Goal: Transaction & Acquisition: Download file/media

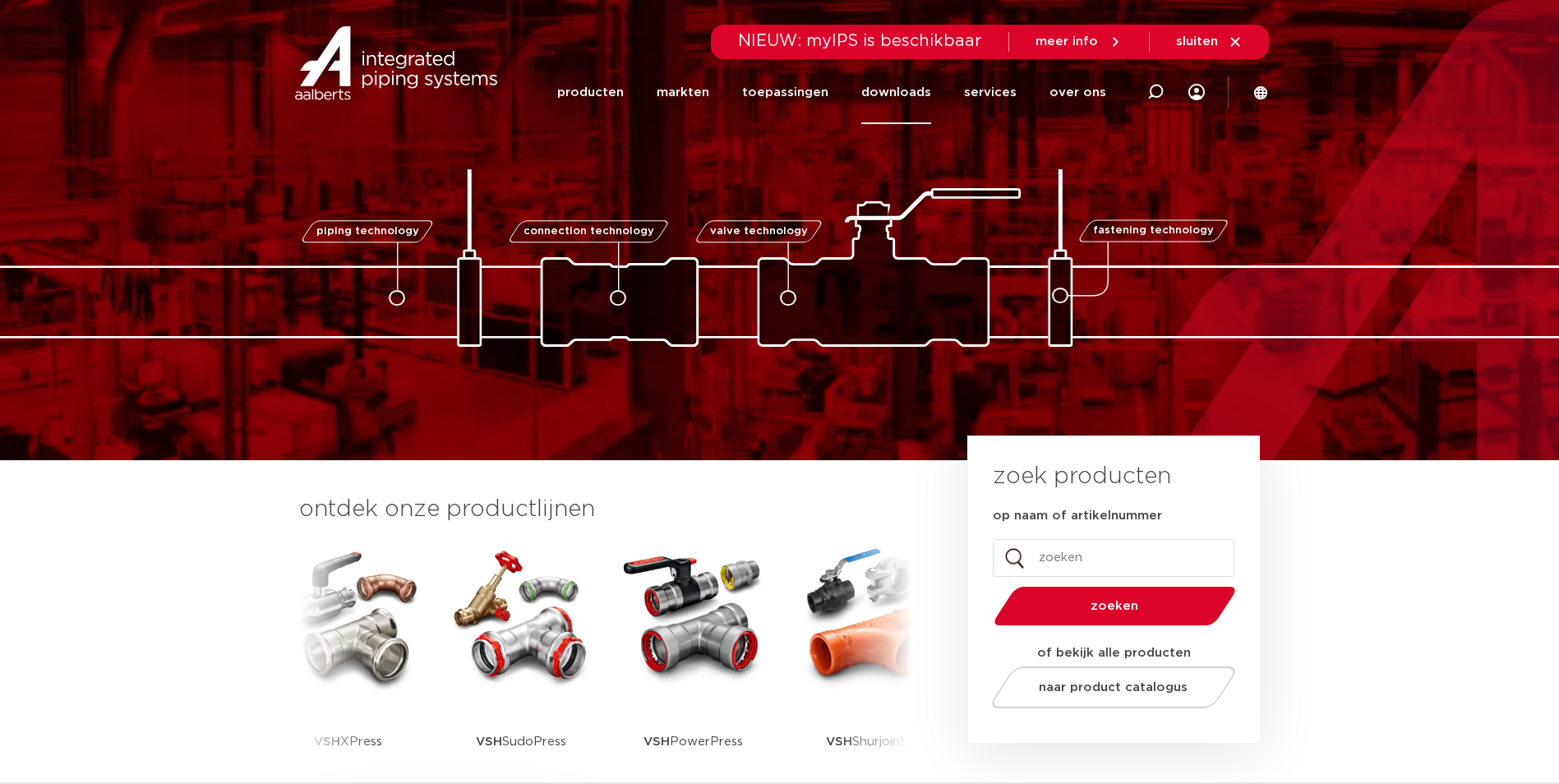
click at [891, 89] on link "downloads" at bounding box center [895, 93] width 70 height 64
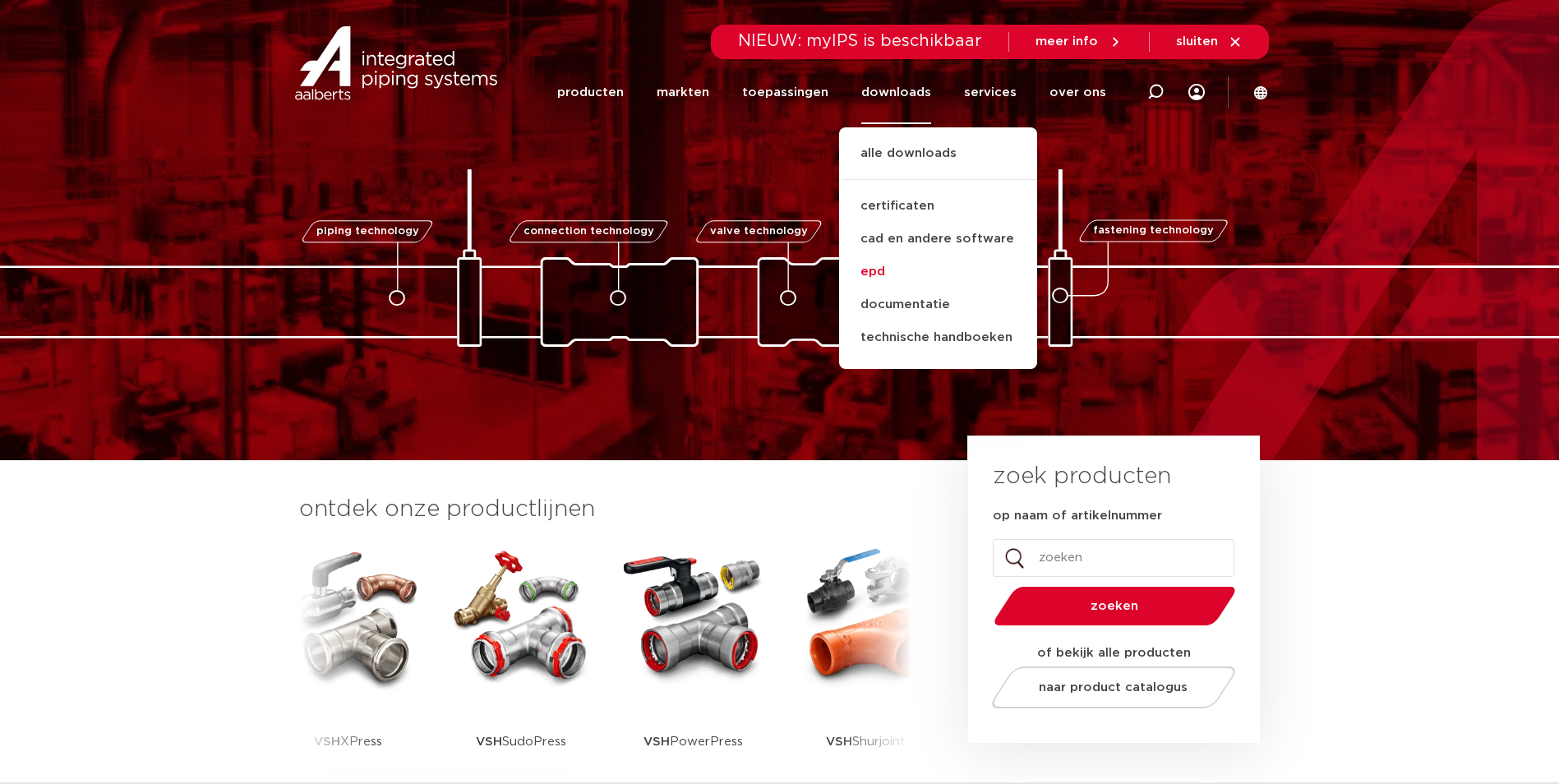
click at [880, 268] on link "epd" at bounding box center [938, 272] width 198 height 33
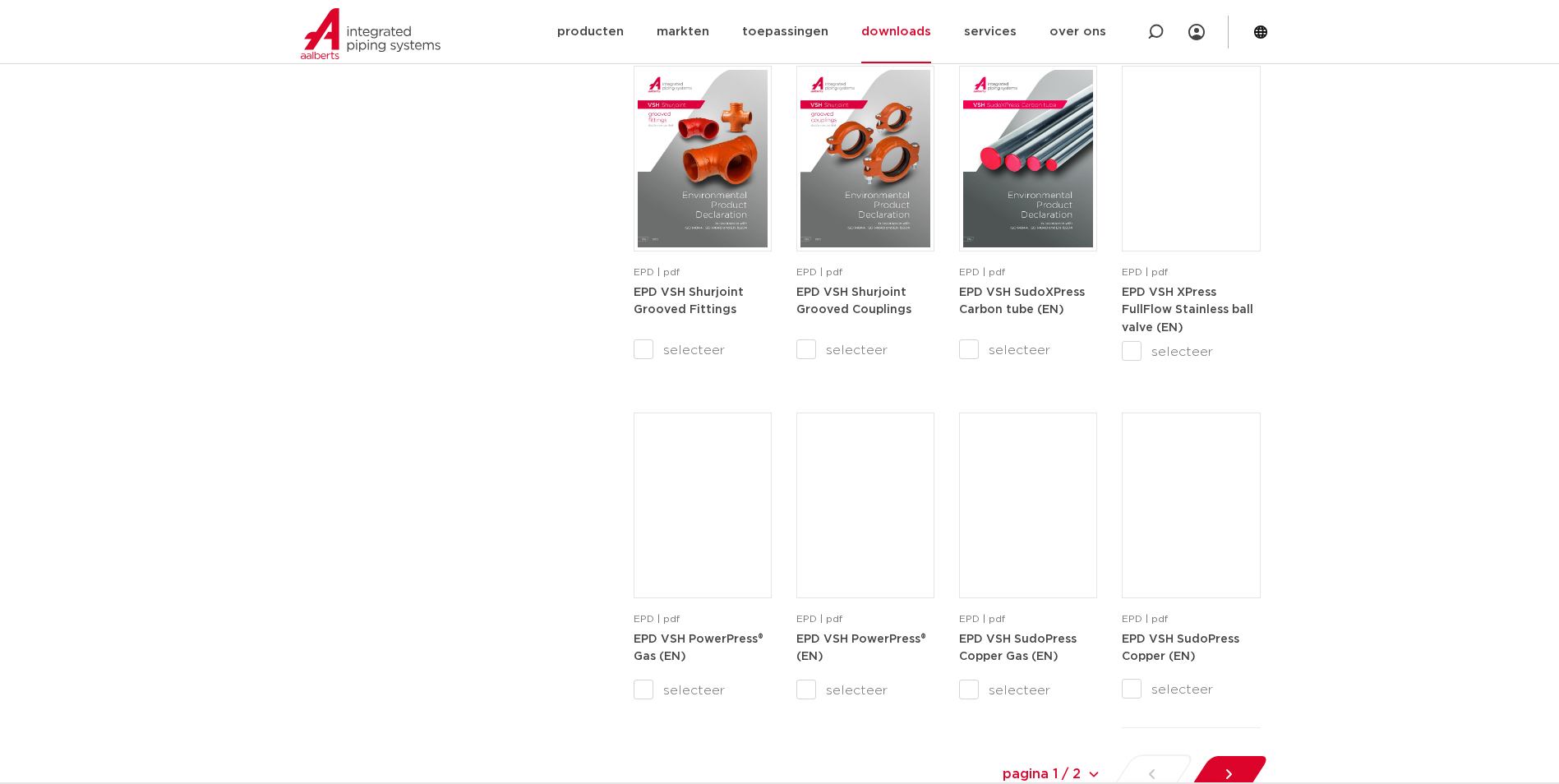
scroll to position [1396, 0]
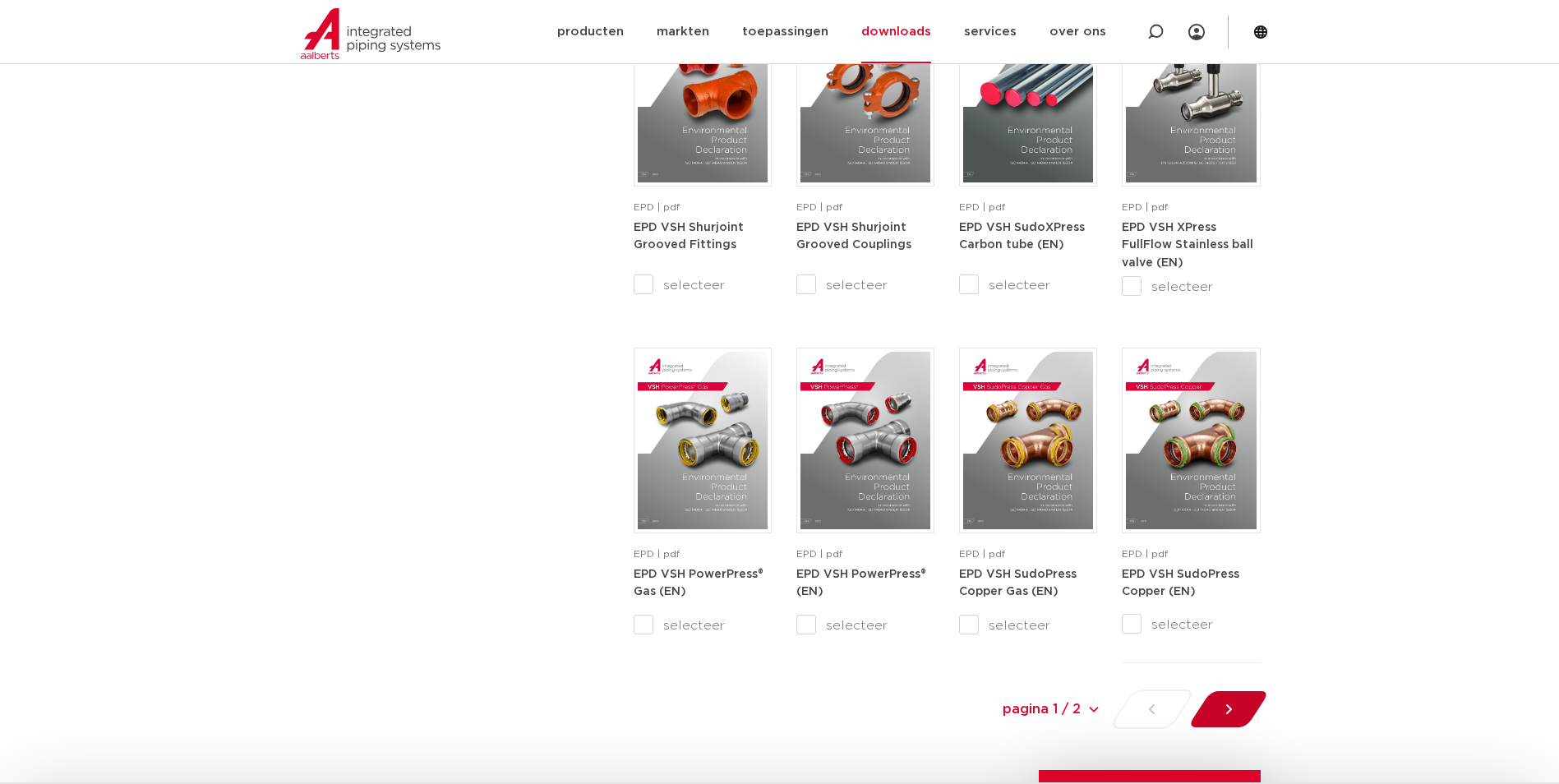
click at [1228, 713] on icon at bounding box center [1228, 708] width 6 height 9
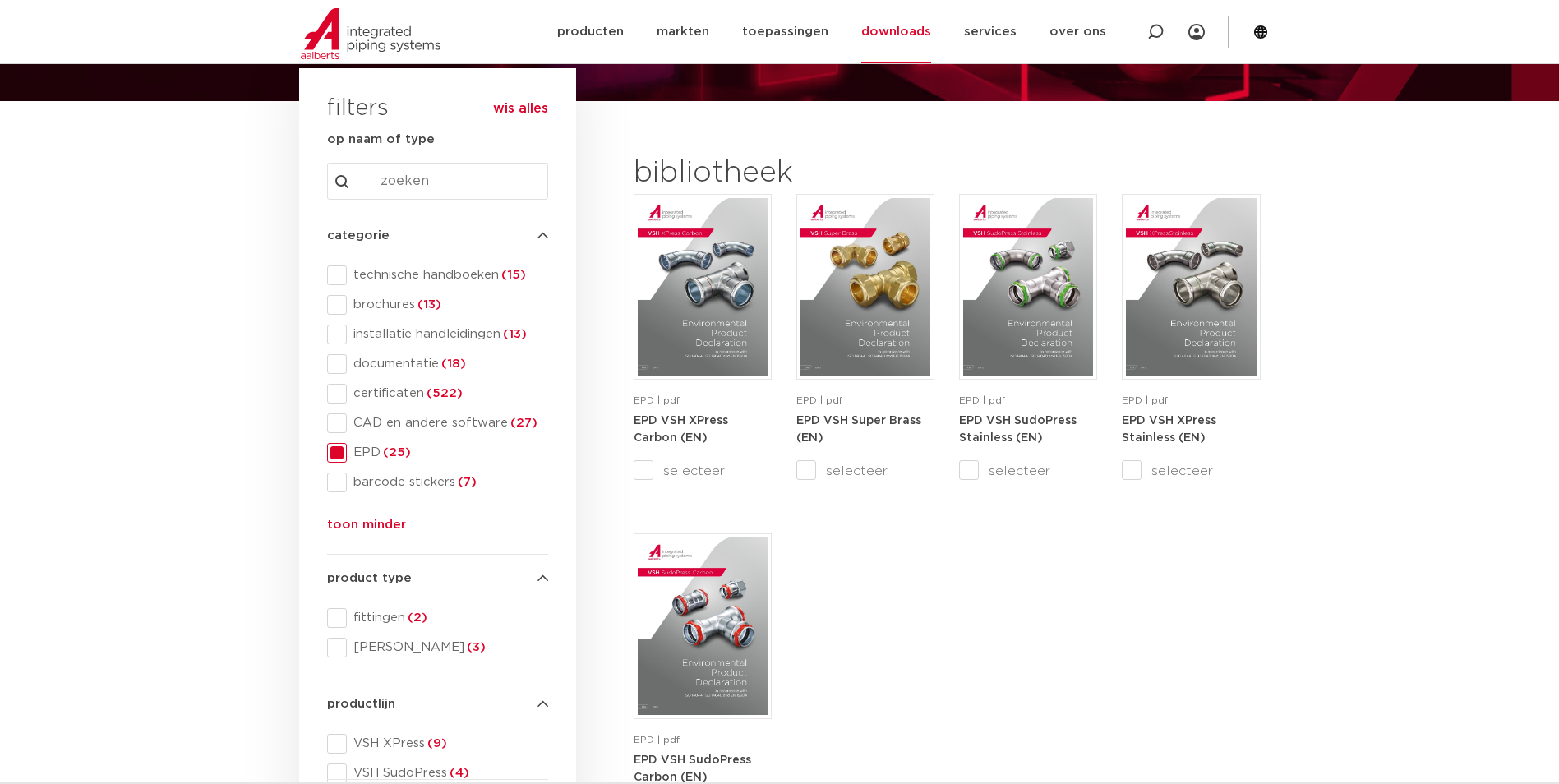
scroll to position [193, 0]
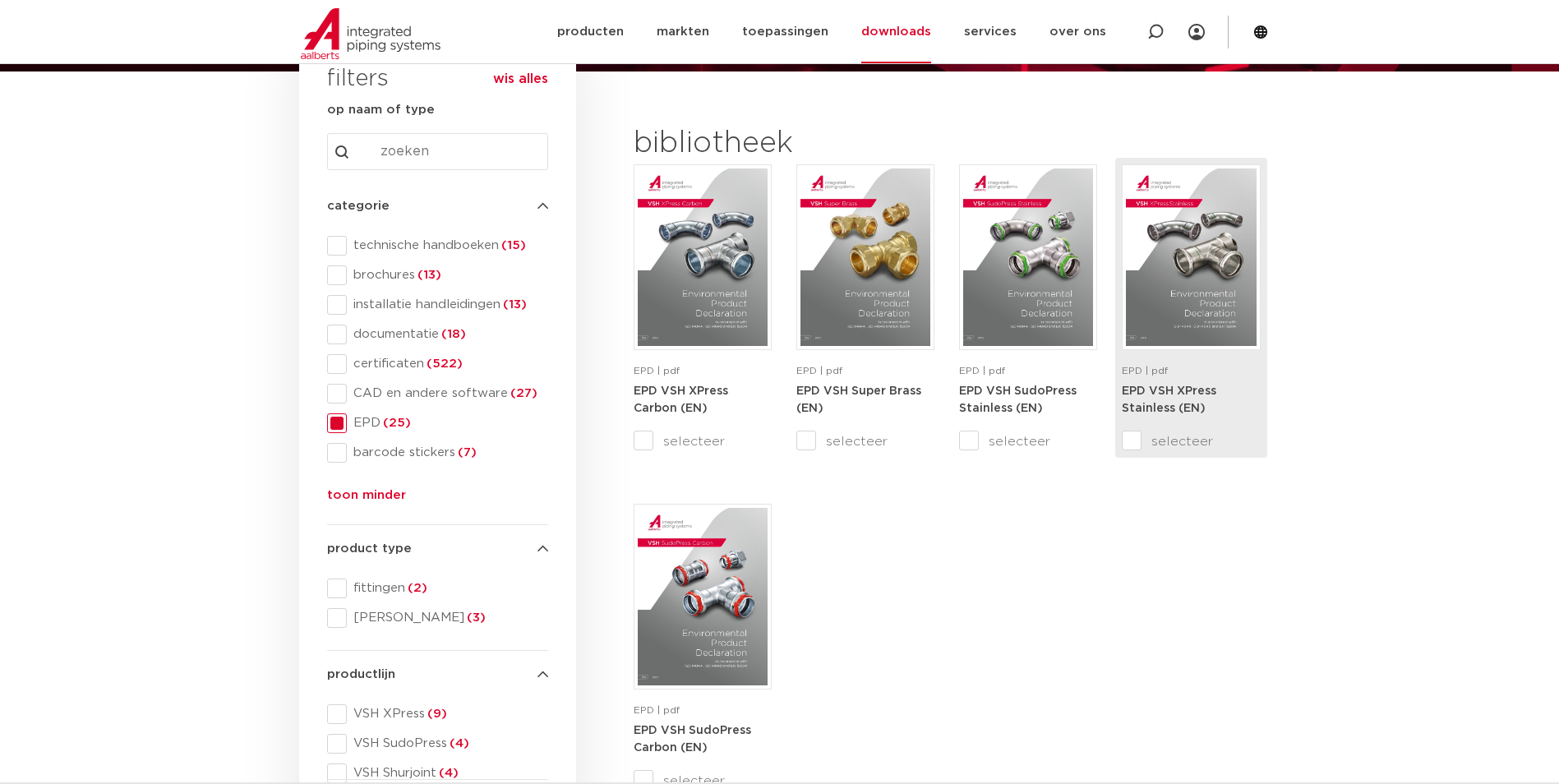
click at [1158, 390] on strong "EPD VSH XPress Stainless (EN)" at bounding box center [1169, 400] width 95 height 29
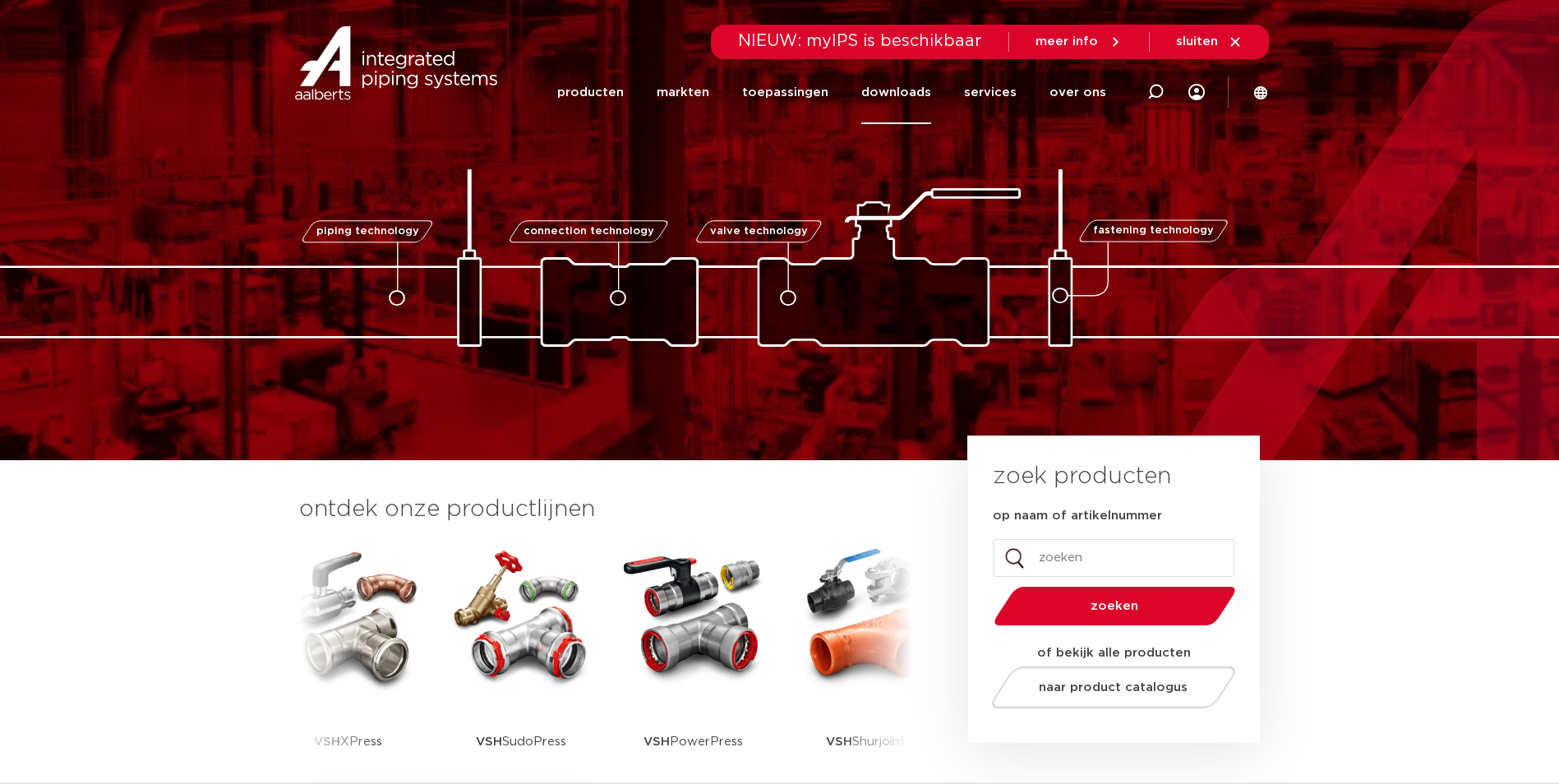
click at [922, 93] on link "downloads" at bounding box center [895, 93] width 70 height 64
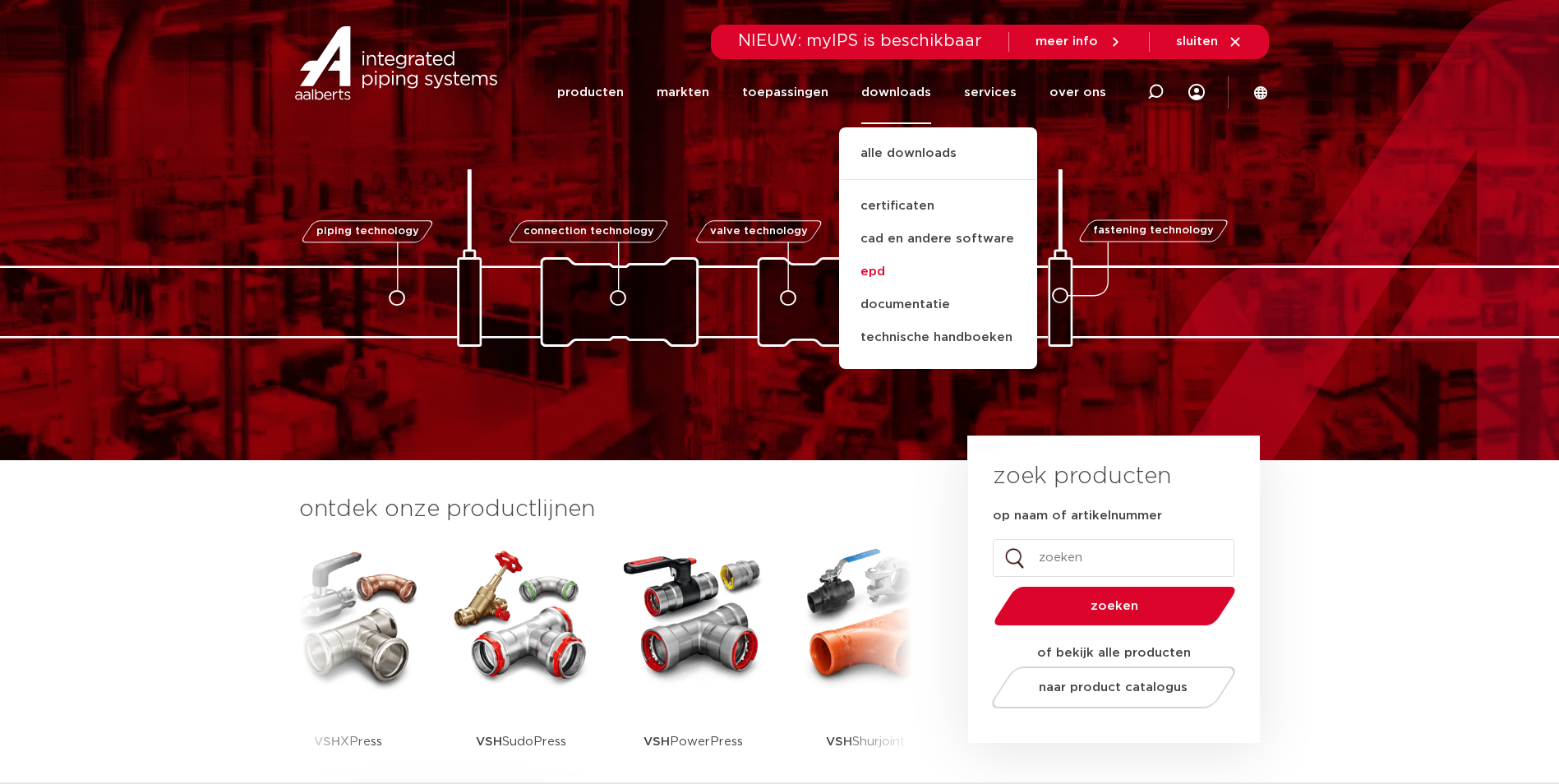
click at [879, 268] on link "epd" at bounding box center [938, 272] width 198 height 33
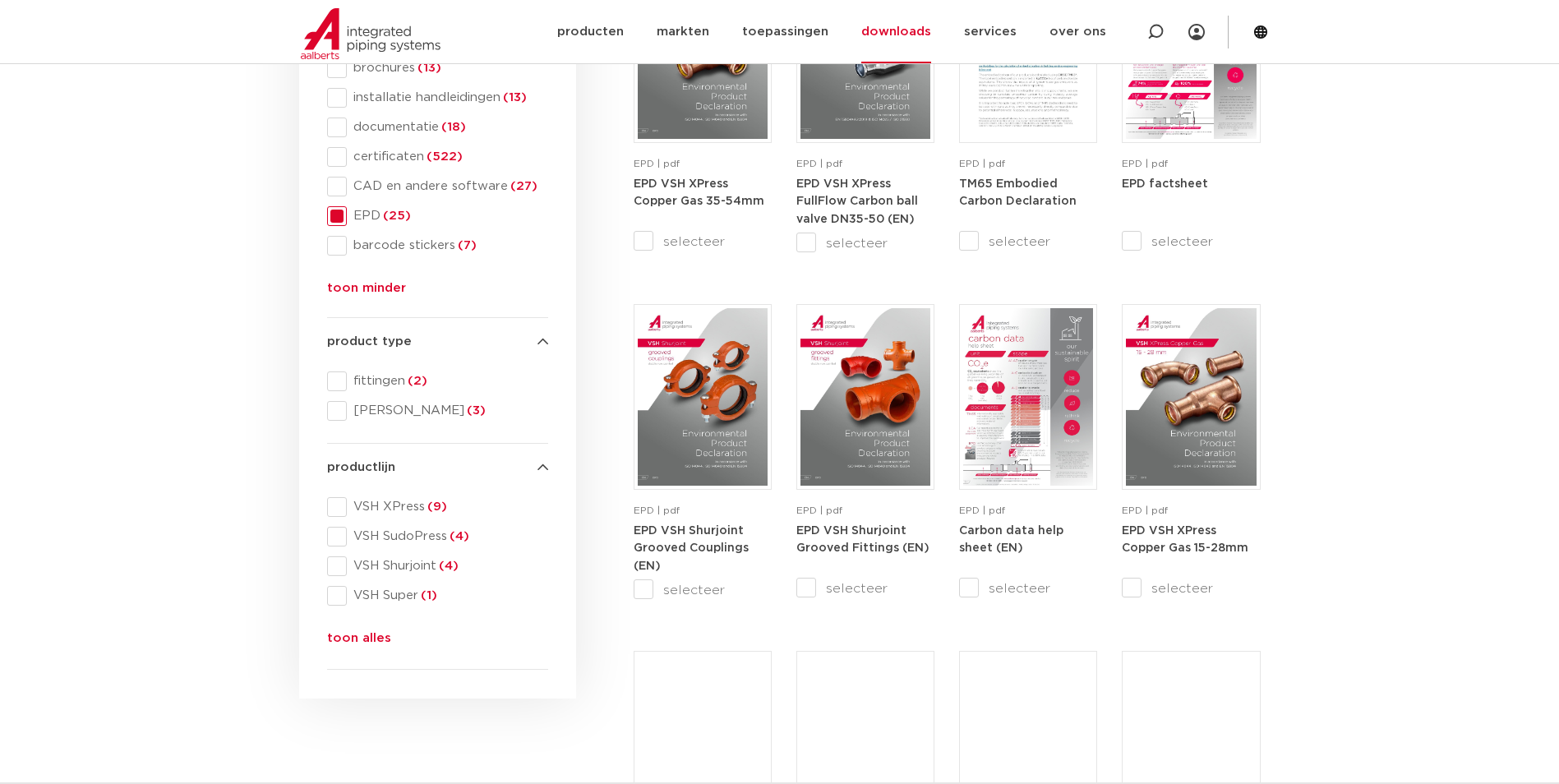
scroll to position [411, 0]
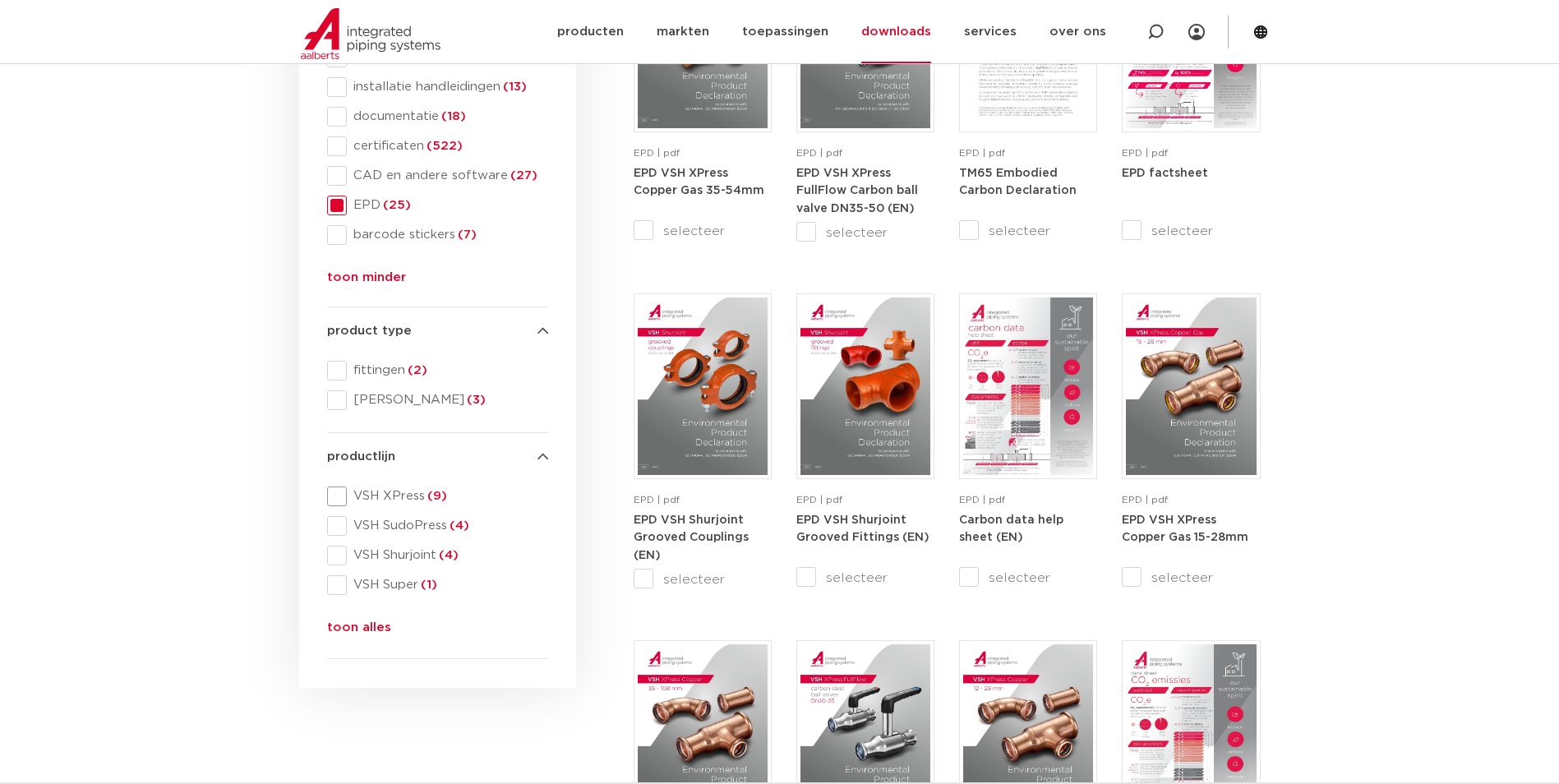
click at [334, 493] on span at bounding box center [336, 496] width 20 height 20
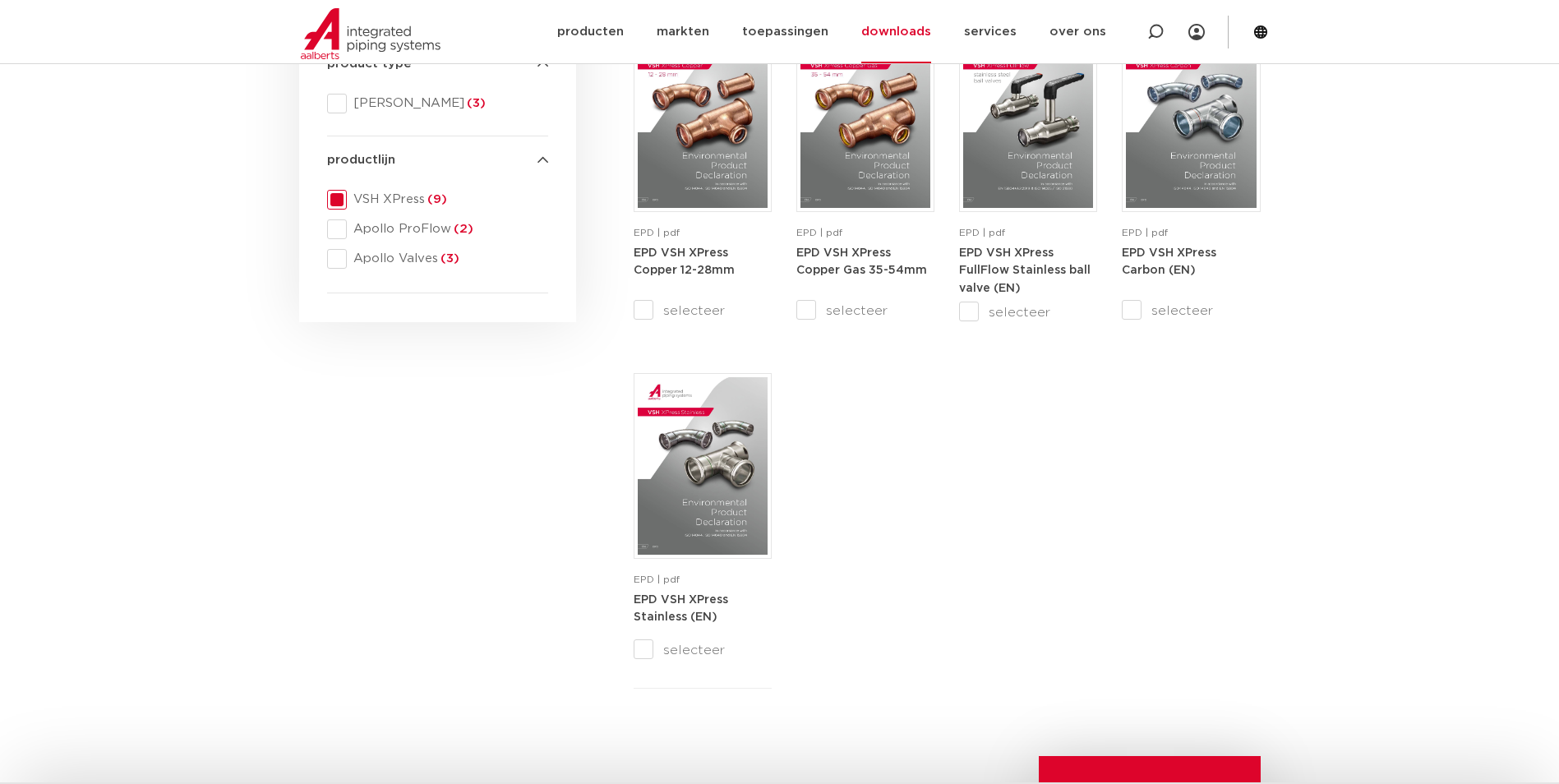
scroll to position [822, 0]
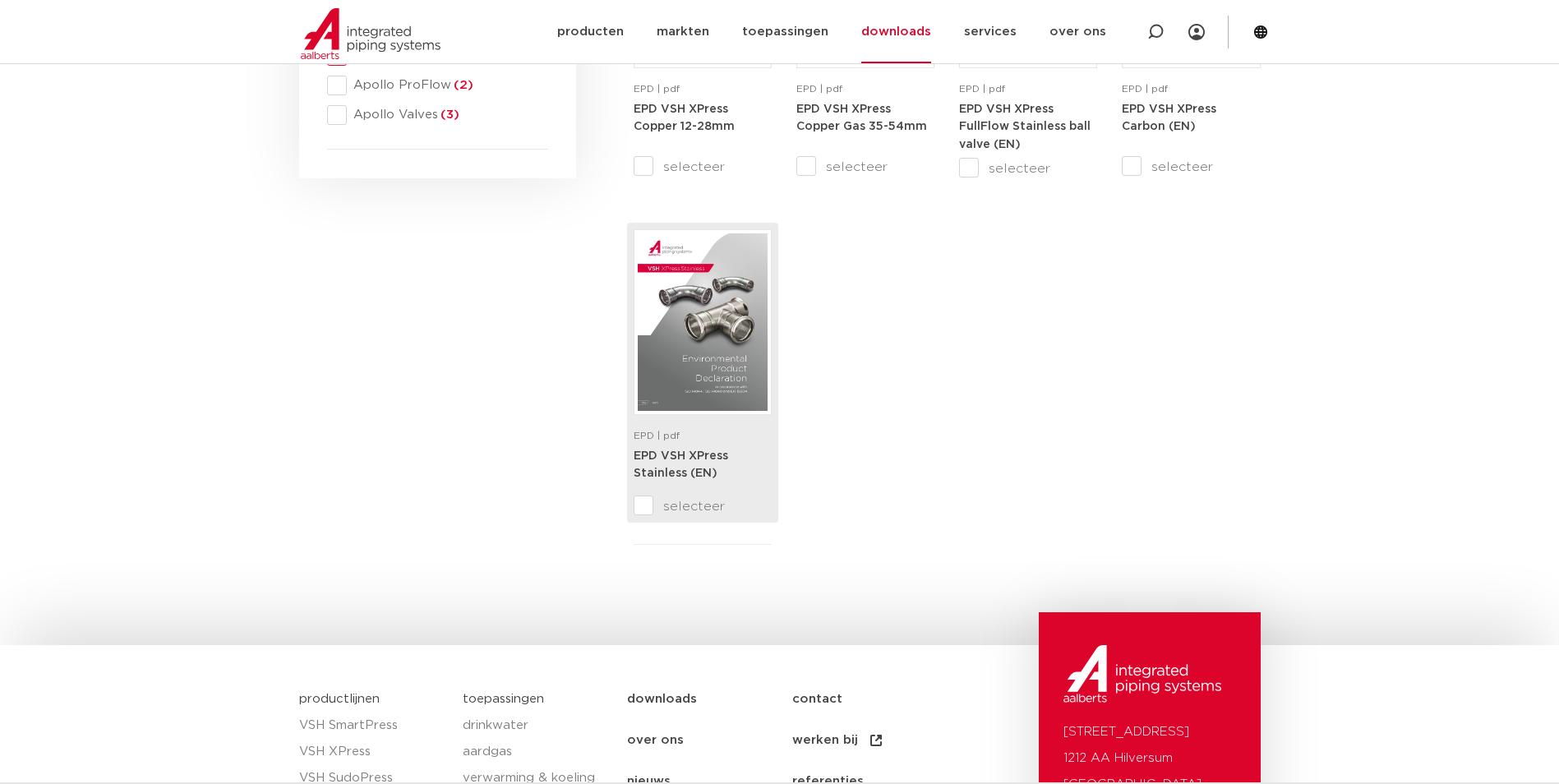
click at [733, 369] on img at bounding box center [703, 322] width 130 height 177
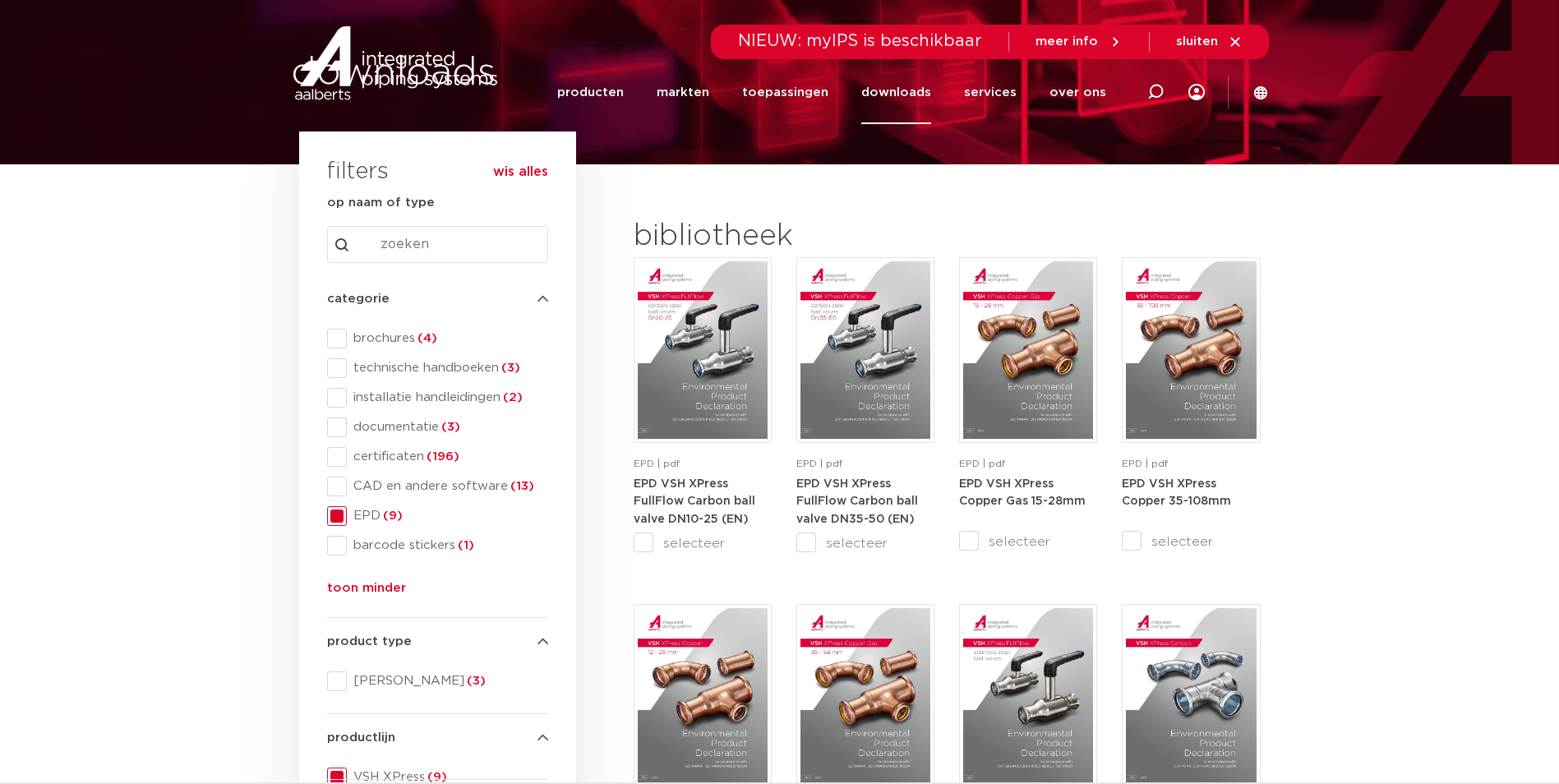
scroll to position [0, 0]
